Goal: Check status

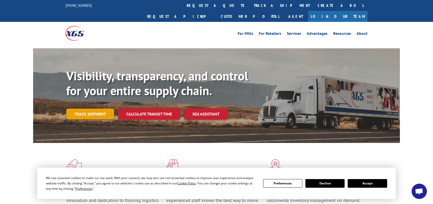
click at [83, 109] on link "Track shipment" at bounding box center [90, 114] width 48 height 11
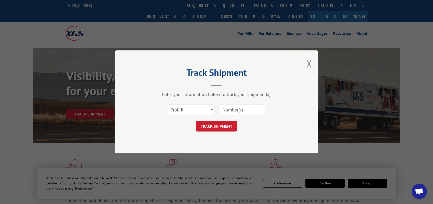
click at [227, 110] on input at bounding box center [241, 110] width 47 height 11
type input "2875266"
click at [216, 128] on button "TRACK SHIPMENT" at bounding box center [217, 126] width 42 height 11
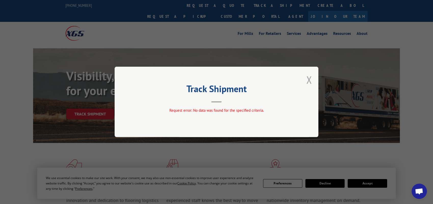
click at [308, 79] on button "Close modal" at bounding box center [309, 80] width 6 height 14
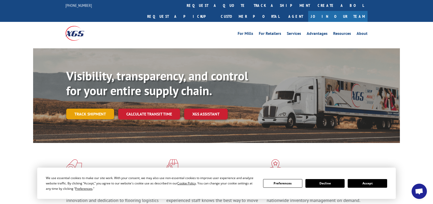
click at [101, 109] on link "Track shipment" at bounding box center [90, 114] width 48 height 11
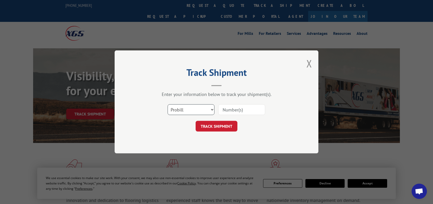
click at [186, 110] on select "Select category... Probill BOL PO" at bounding box center [191, 110] width 47 height 11
select select "bol"
click at [168, 105] on select "Select category... Probill BOL PO" at bounding box center [191, 110] width 47 height 11
click at [226, 109] on input at bounding box center [241, 110] width 47 height 11
type input "2497925"
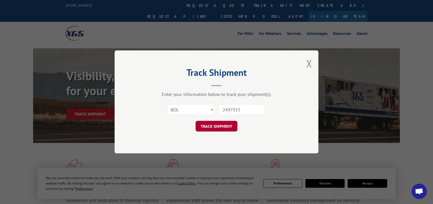
click at [221, 125] on button "TRACK SHIPMENT" at bounding box center [217, 126] width 42 height 11
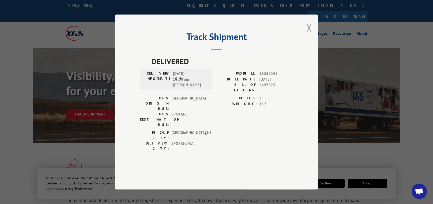
click at [309, 34] on button "Close modal" at bounding box center [309, 28] width 6 height 14
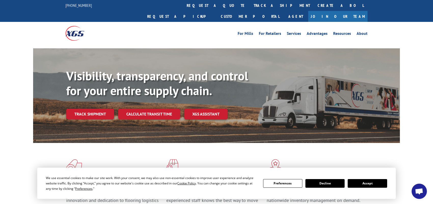
click at [96, 109] on link "Track shipment" at bounding box center [90, 114] width 48 height 11
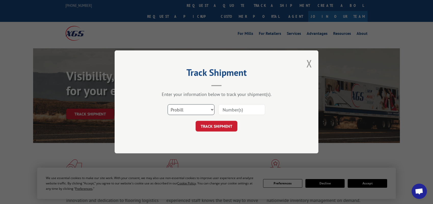
click at [180, 110] on select "Select category... Probill BOL PO" at bounding box center [191, 110] width 47 height 11
select select "bol"
click at [168, 105] on select "Select category... Probill BOL PO" at bounding box center [191, 110] width 47 height 11
click at [239, 109] on input at bounding box center [241, 110] width 47 height 11
type input "2875425"
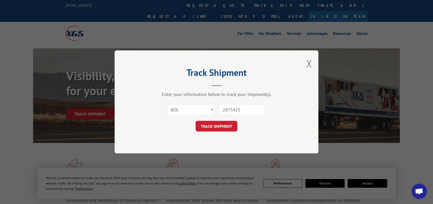
click at [209, 127] on button "TRACK SHIPMENT" at bounding box center [217, 126] width 42 height 11
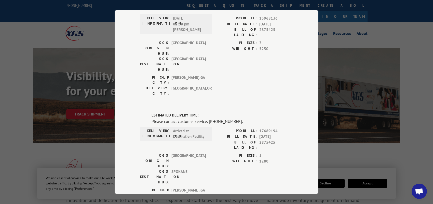
scroll to position [119, 0]
